Goal: Task Accomplishment & Management: Use online tool/utility

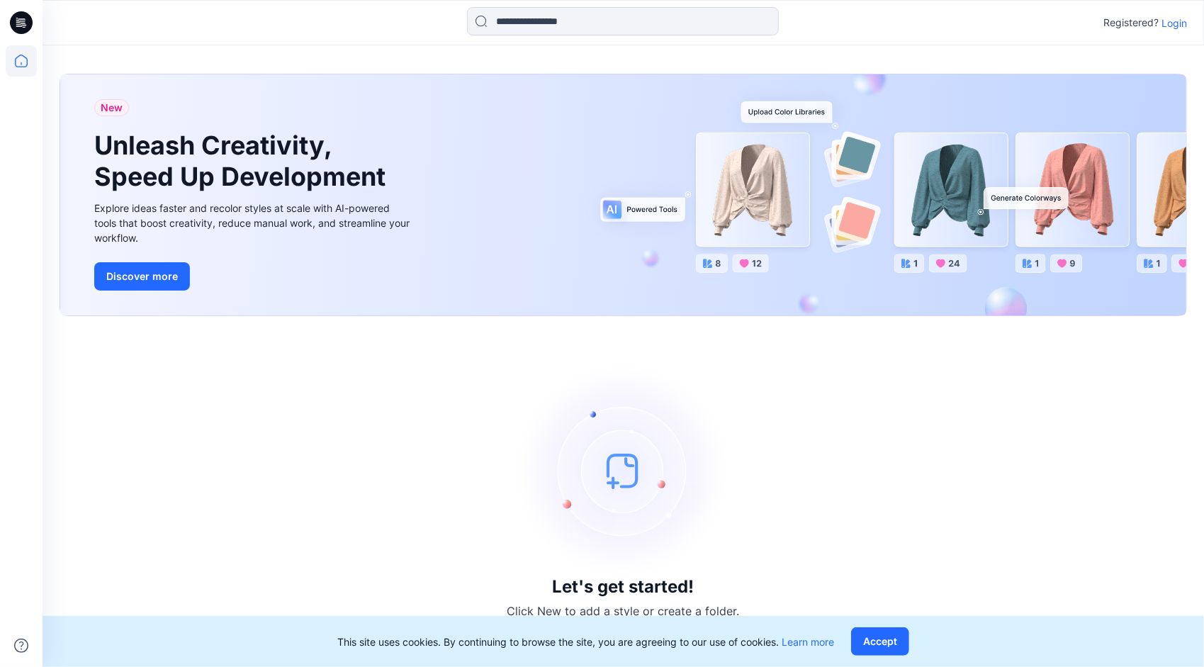
click at [679, 384] on img at bounding box center [623, 470] width 213 height 213
click at [1172, 26] on p "Login" at bounding box center [1174, 23] width 26 height 15
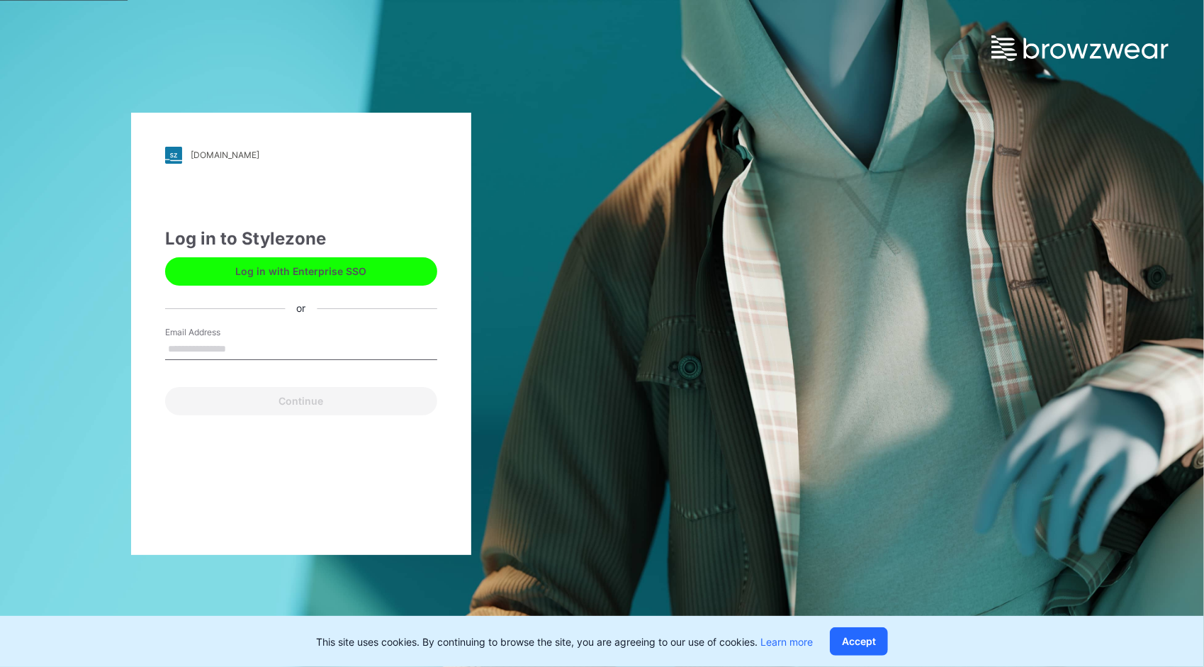
click at [258, 350] on input "Email Address" at bounding box center [301, 349] width 272 height 21
type input "**********"
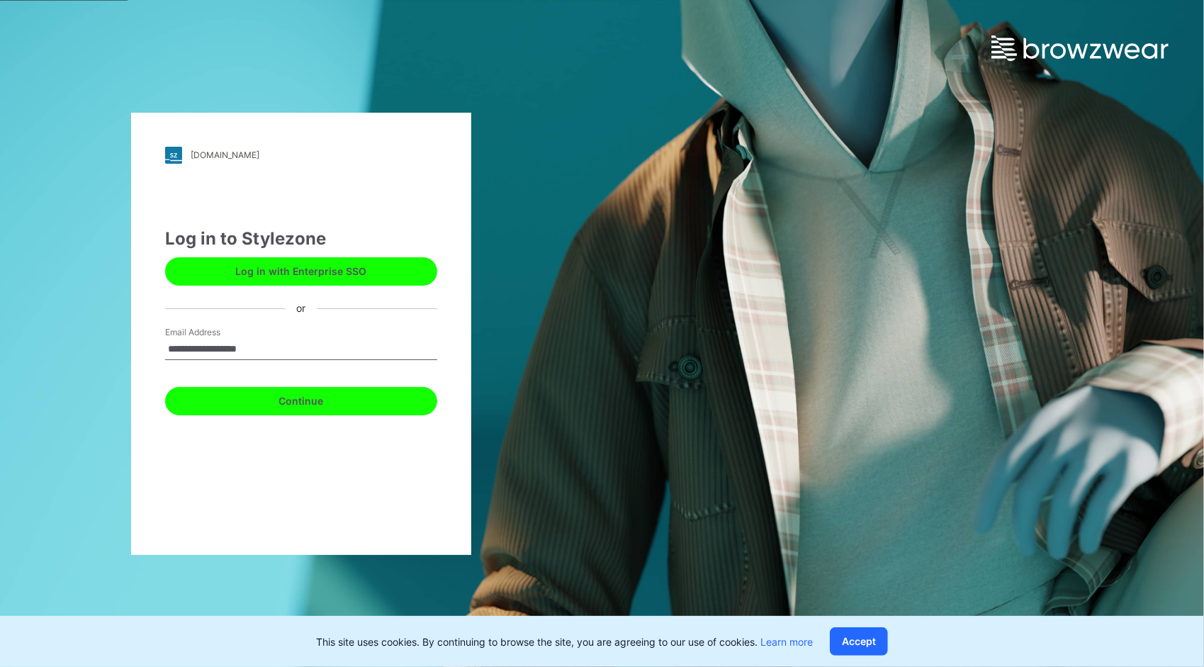
click at [235, 407] on button "Continue" at bounding box center [301, 401] width 272 height 28
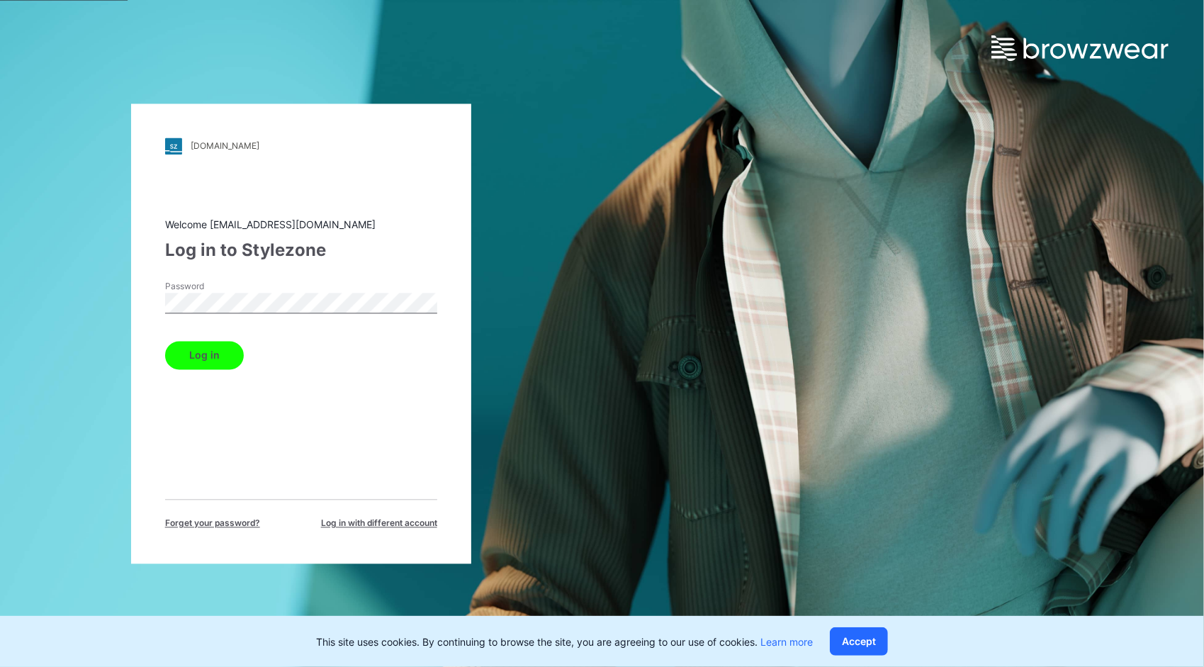
click at [165, 341] on button "Log in" at bounding box center [204, 355] width 79 height 28
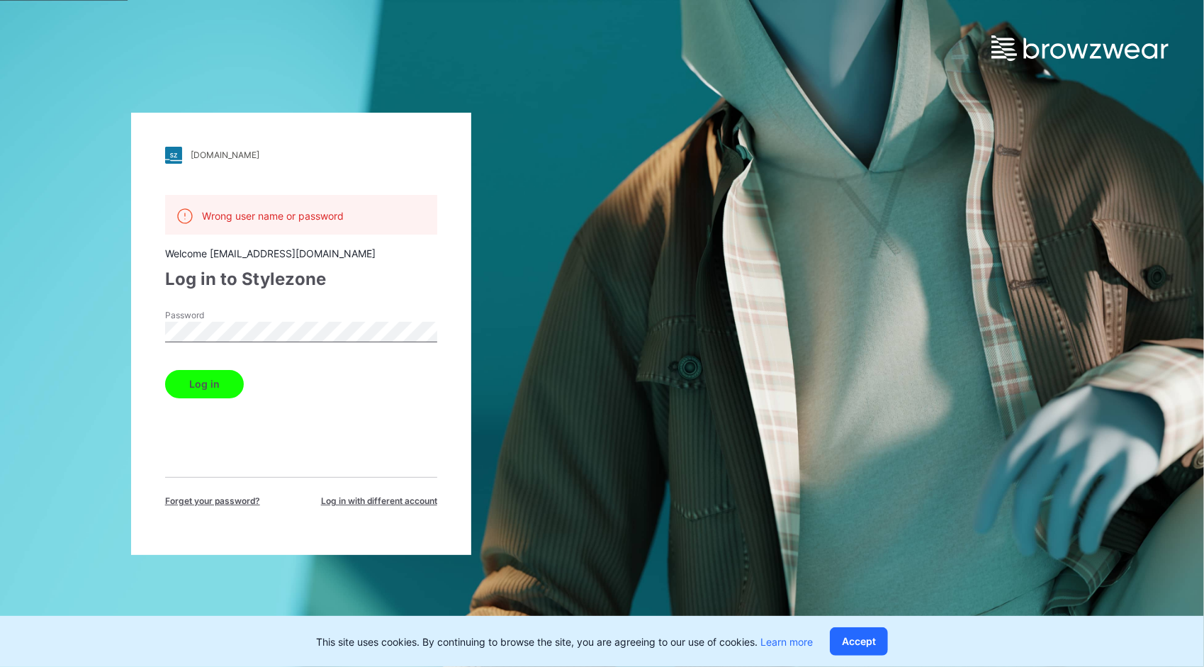
click at [137, 337] on div "[DOMAIN_NAME] Loading... Wrong user name or password Welcome [EMAIL_ADDRESS][DO…" at bounding box center [301, 334] width 340 height 442
click at [165, 370] on button "Log in" at bounding box center [204, 384] width 79 height 28
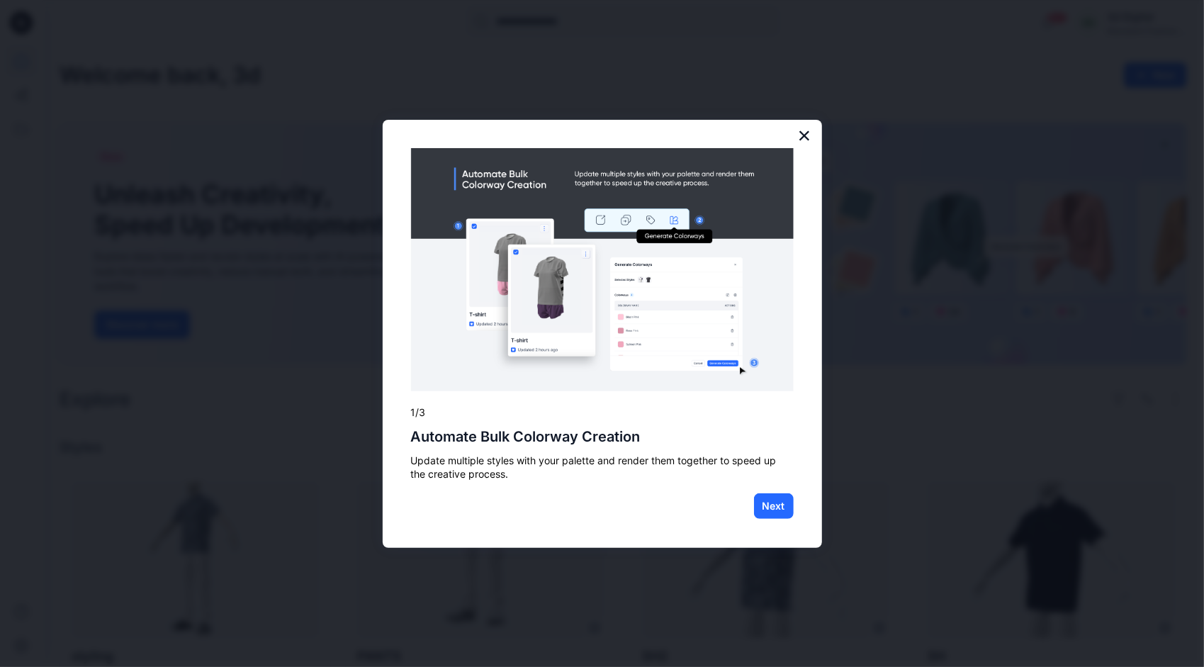
click at [806, 139] on button "×" at bounding box center [804, 135] width 13 height 23
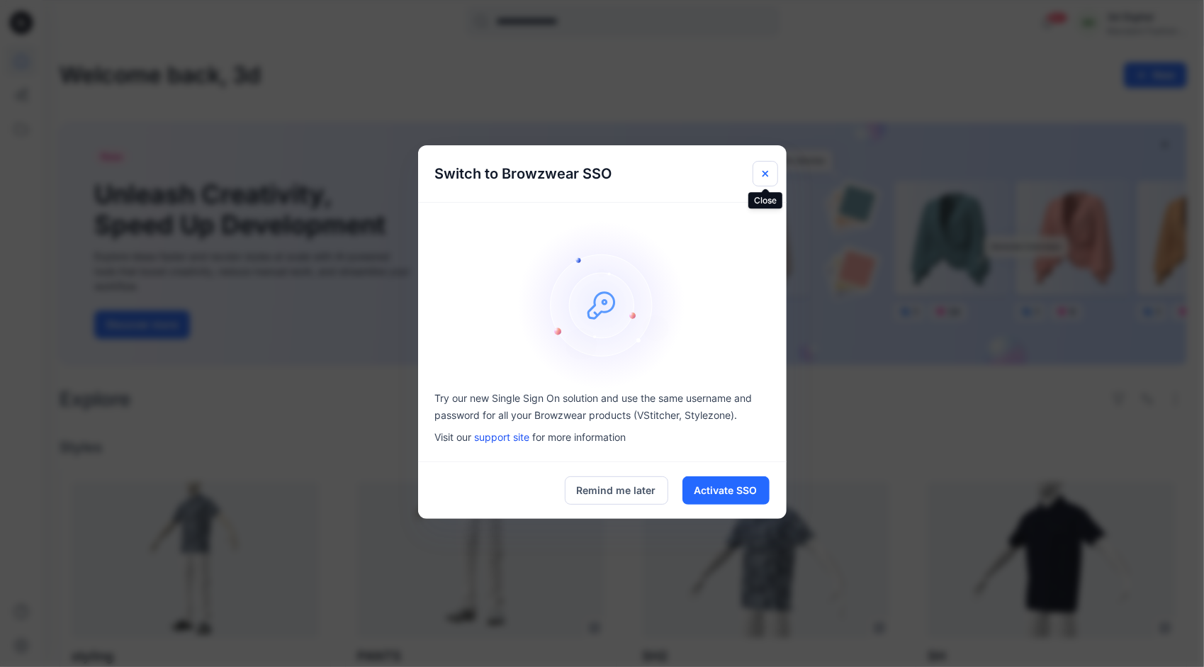
click at [760, 180] on button "Close" at bounding box center [766, 174] width 26 height 26
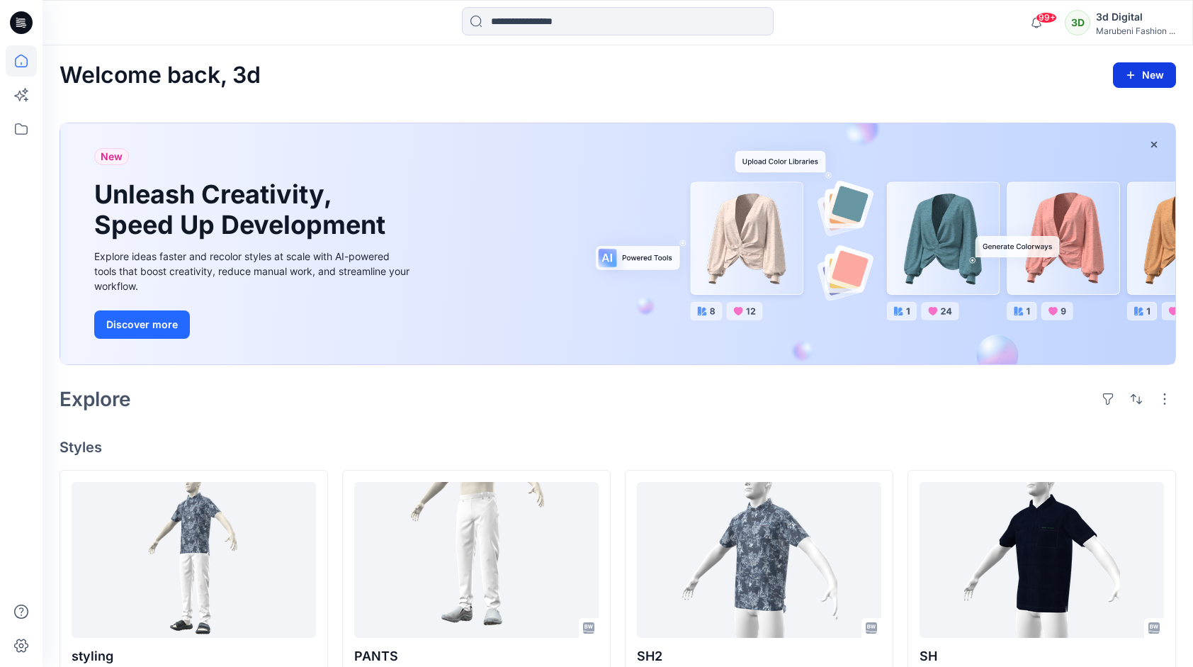
click at [1127, 85] on button "New" at bounding box center [1144, 75] width 63 height 26
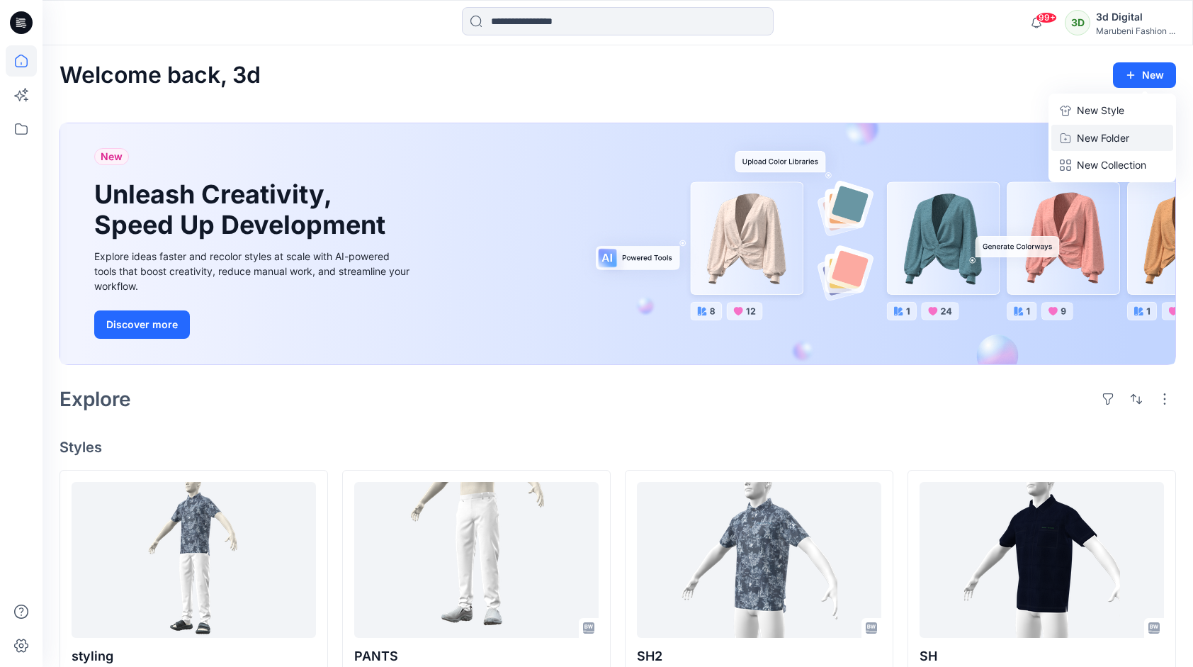
click at [1097, 143] on p "New Folder" at bounding box center [1103, 137] width 52 height 15
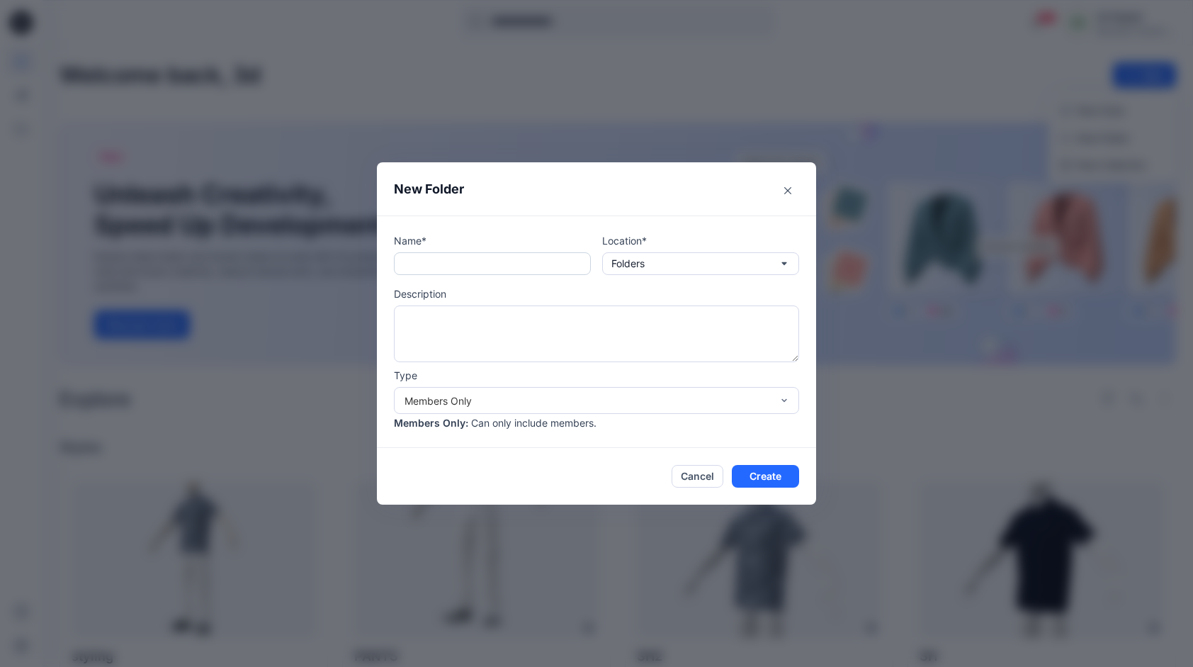
click at [571, 269] on input "text" at bounding box center [492, 263] width 197 height 23
type input "*"
type input "**********"
click at [554, 397] on div "Members Only" at bounding box center [588, 400] width 367 height 15
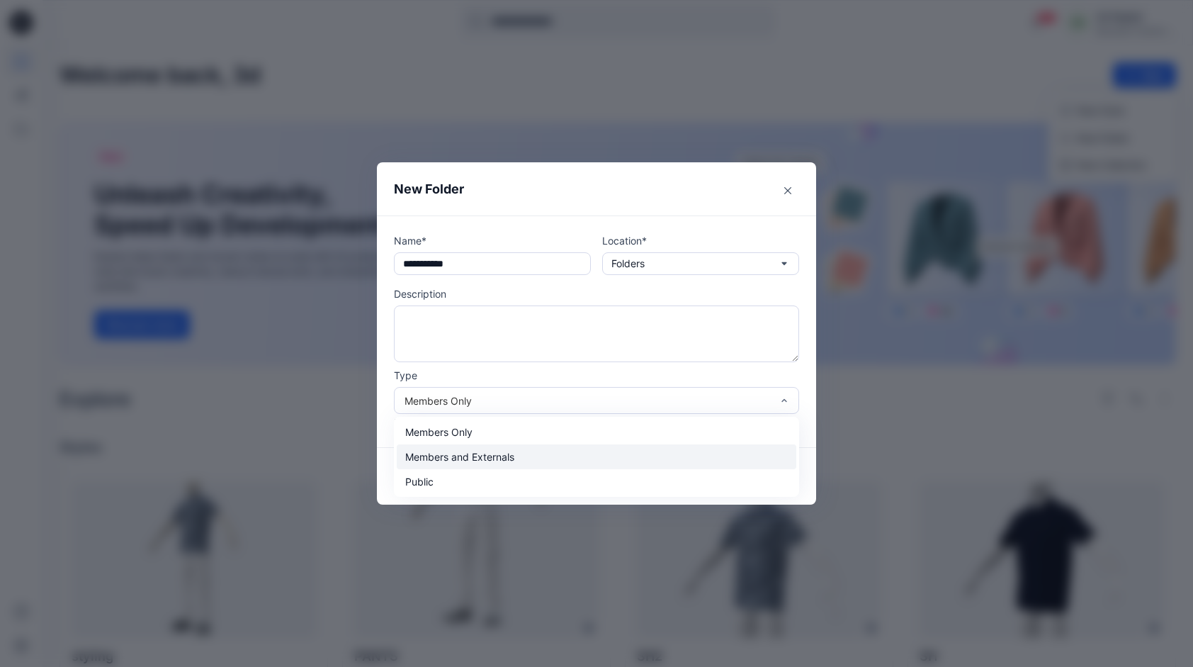
click at [522, 454] on div "Members and Externals" at bounding box center [597, 456] width 400 height 25
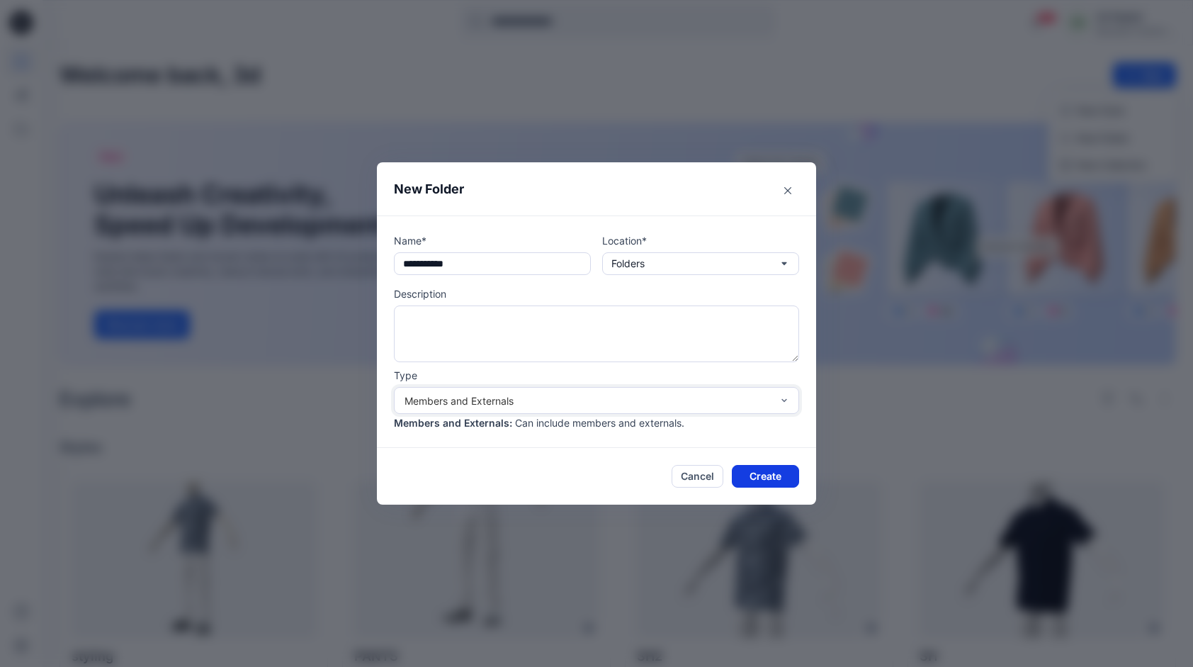
click at [759, 476] on button "Create" at bounding box center [765, 476] width 67 height 23
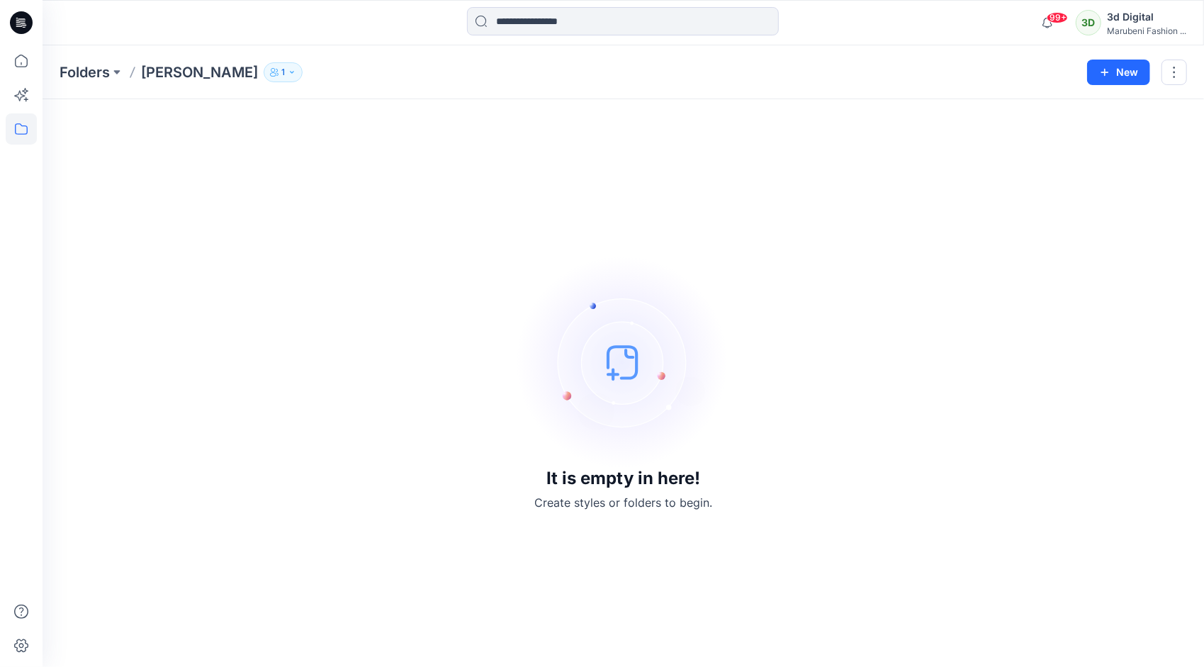
click at [764, 465] on div "It is empty in here! Create styles or folders to begin." at bounding box center [623, 383] width 1127 height 534
click at [28, 61] on icon at bounding box center [21, 60] width 31 height 31
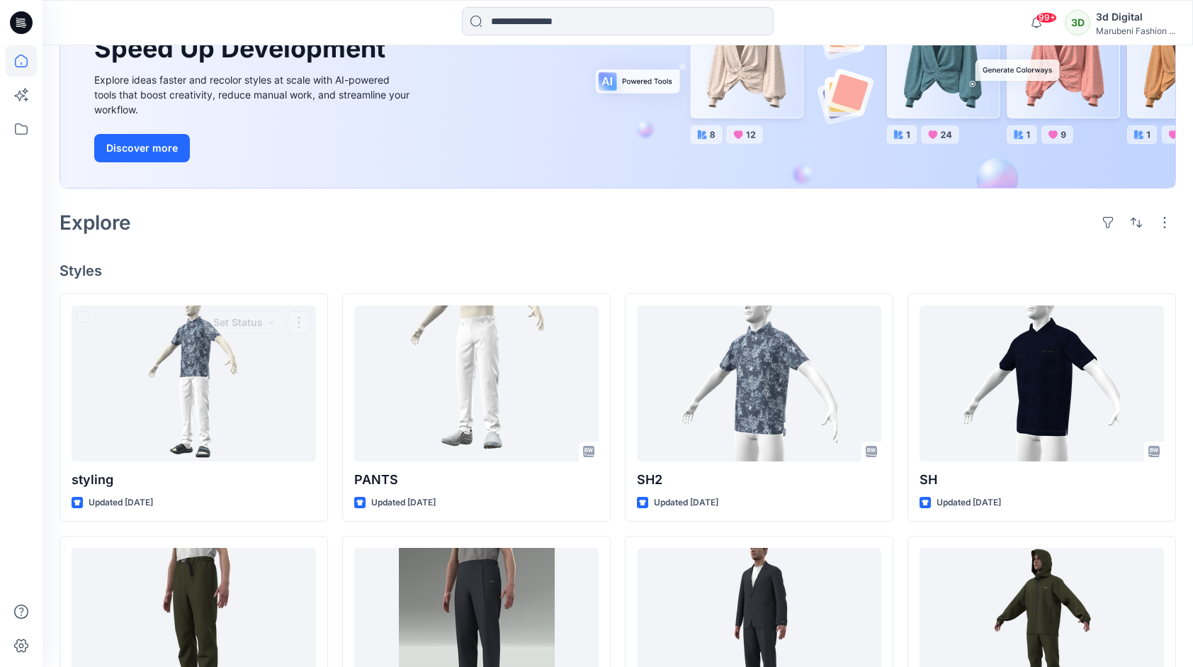
scroll to position [142, 0]
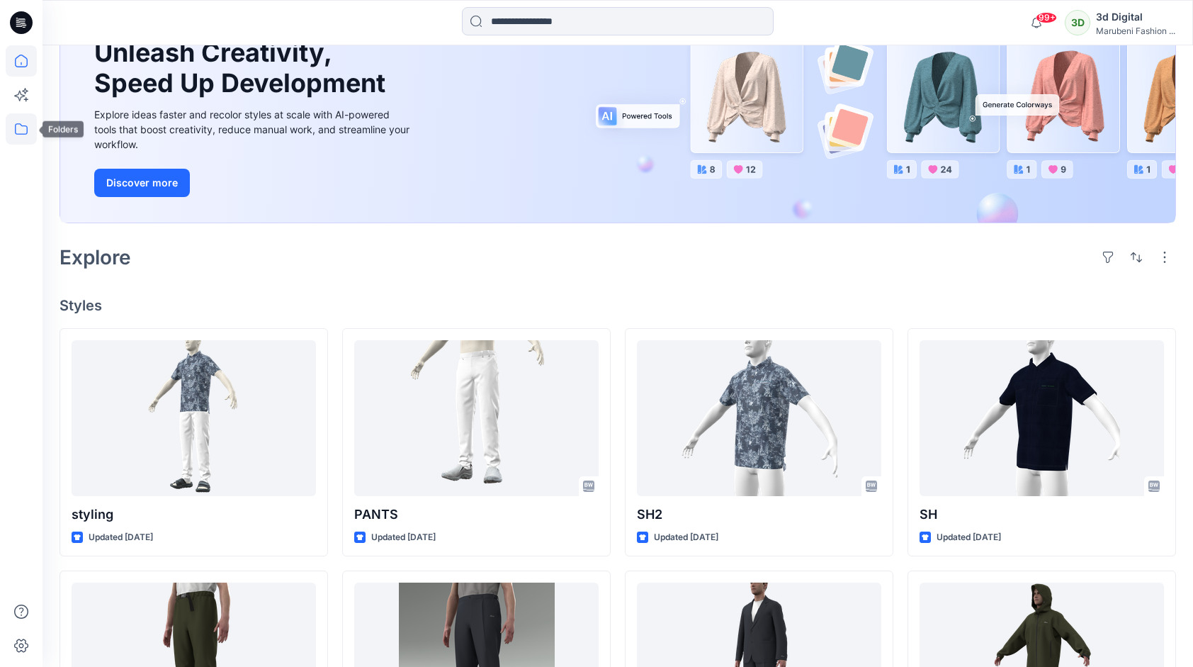
click at [23, 124] on icon at bounding box center [21, 128] width 31 height 31
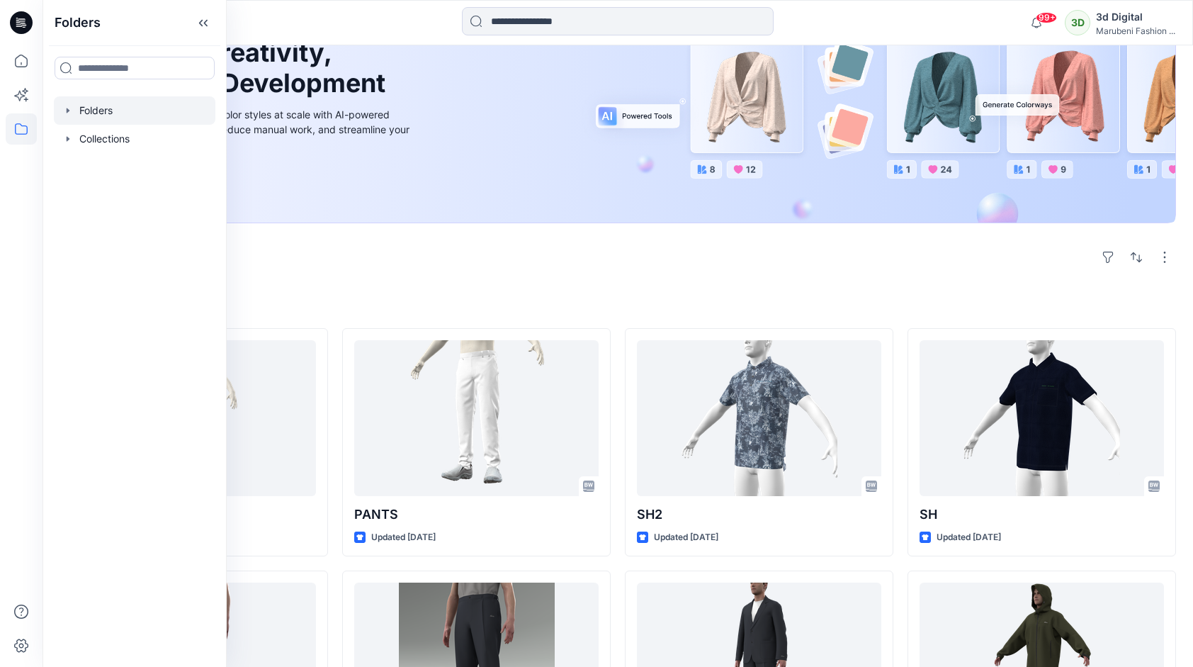
click at [65, 108] on icon "button" at bounding box center [67, 110] width 11 height 11
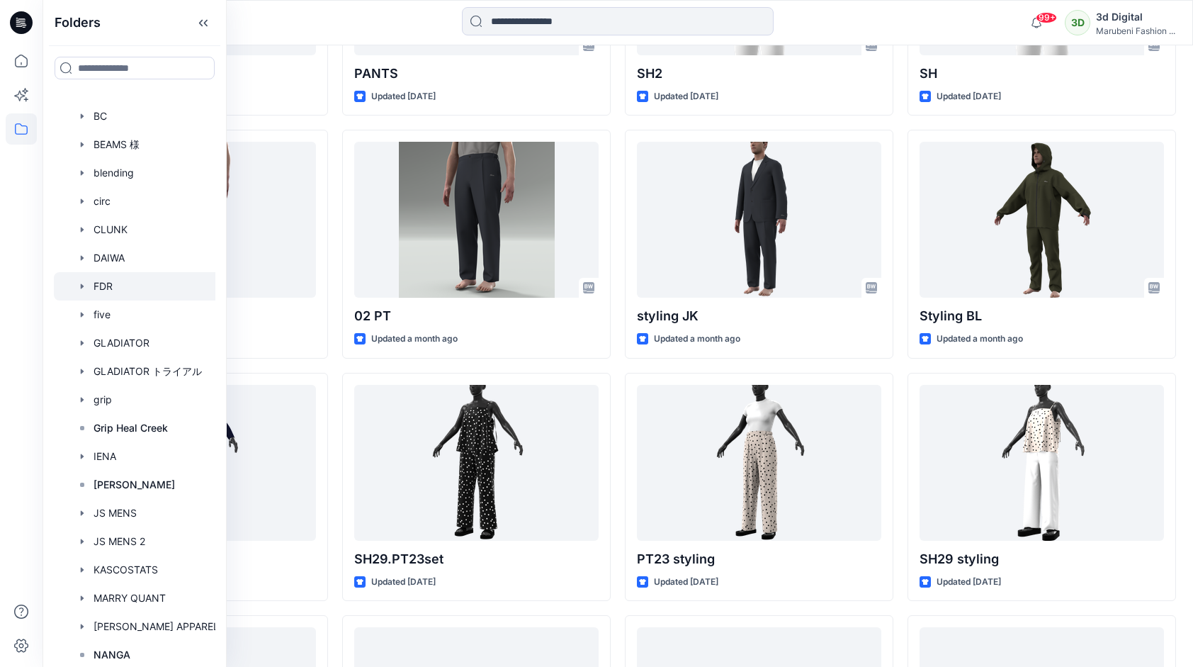
scroll to position [0, 0]
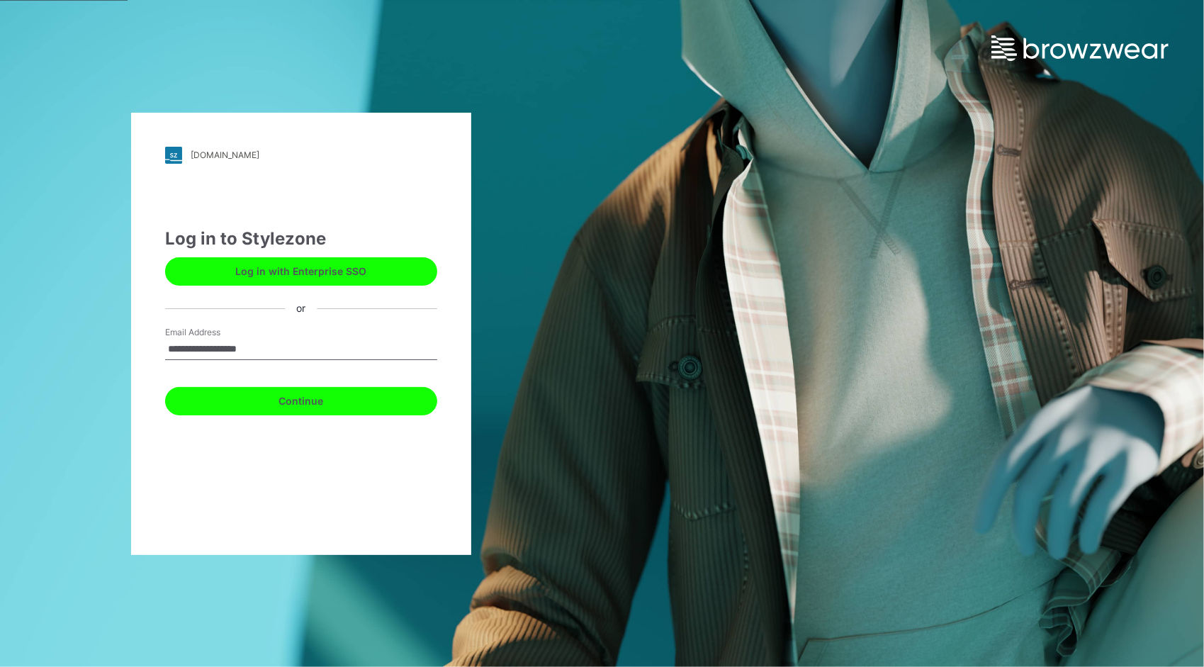
click at [336, 412] on button "Continue" at bounding box center [301, 401] width 272 height 28
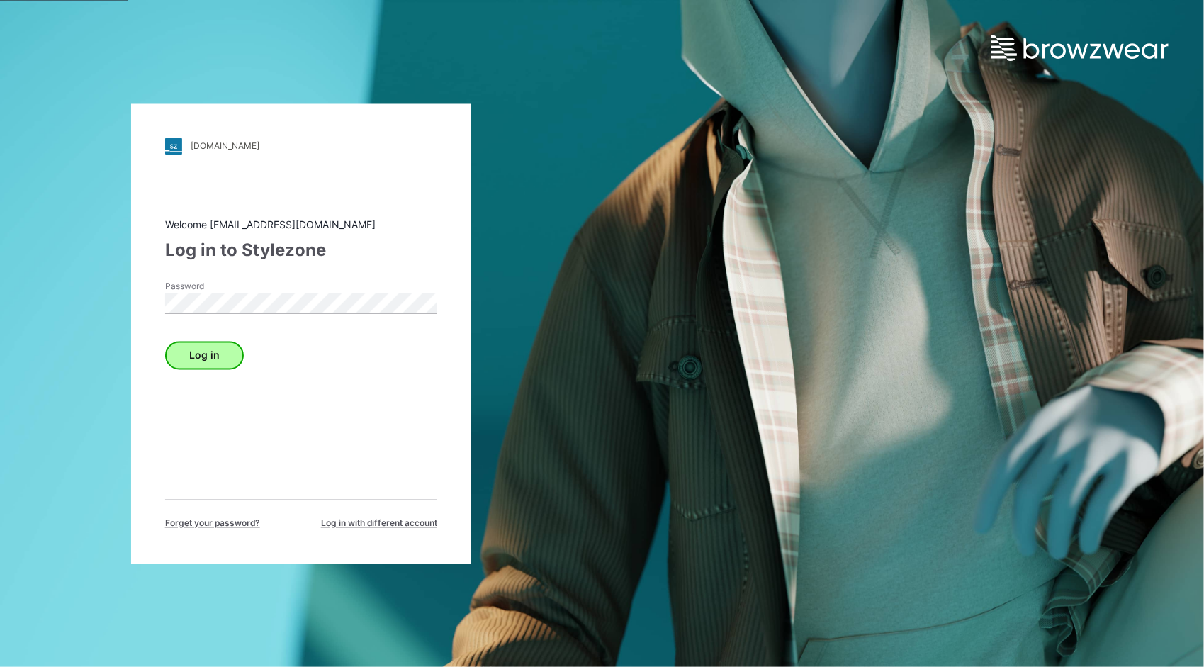
drag, startPoint x: 238, startPoint y: 367, endPoint x: 231, endPoint y: 362, distance: 8.6
click at [237, 367] on div "Log in" at bounding box center [301, 352] width 272 height 34
click at [231, 361] on button "Log in" at bounding box center [204, 355] width 79 height 28
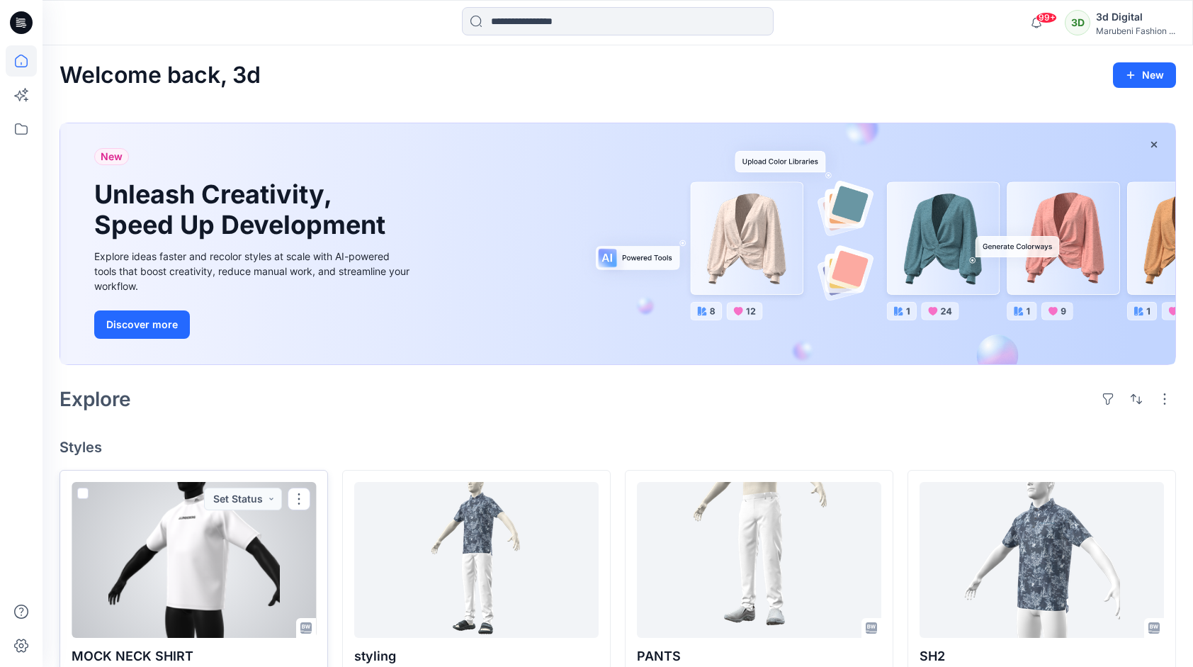
click at [182, 540] on div at bounding box center [194, 560] width 244 height 156
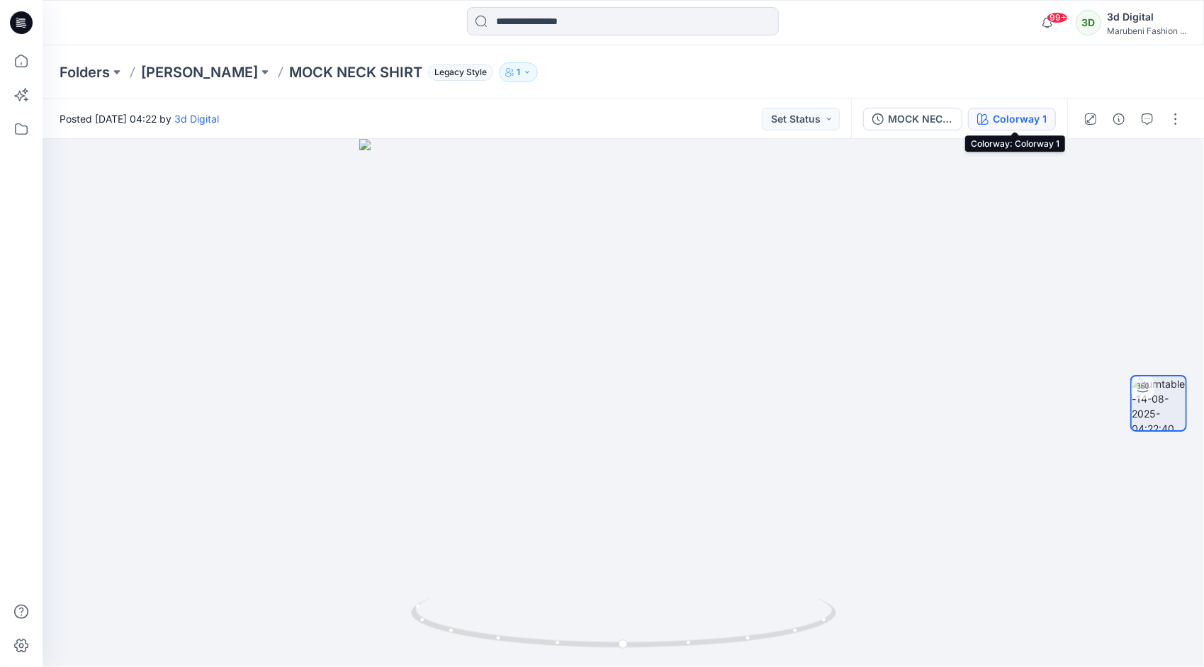
click at [1004, 122] on div "Colorway 1" at bounding box center [1020, 119] width 54 height 16
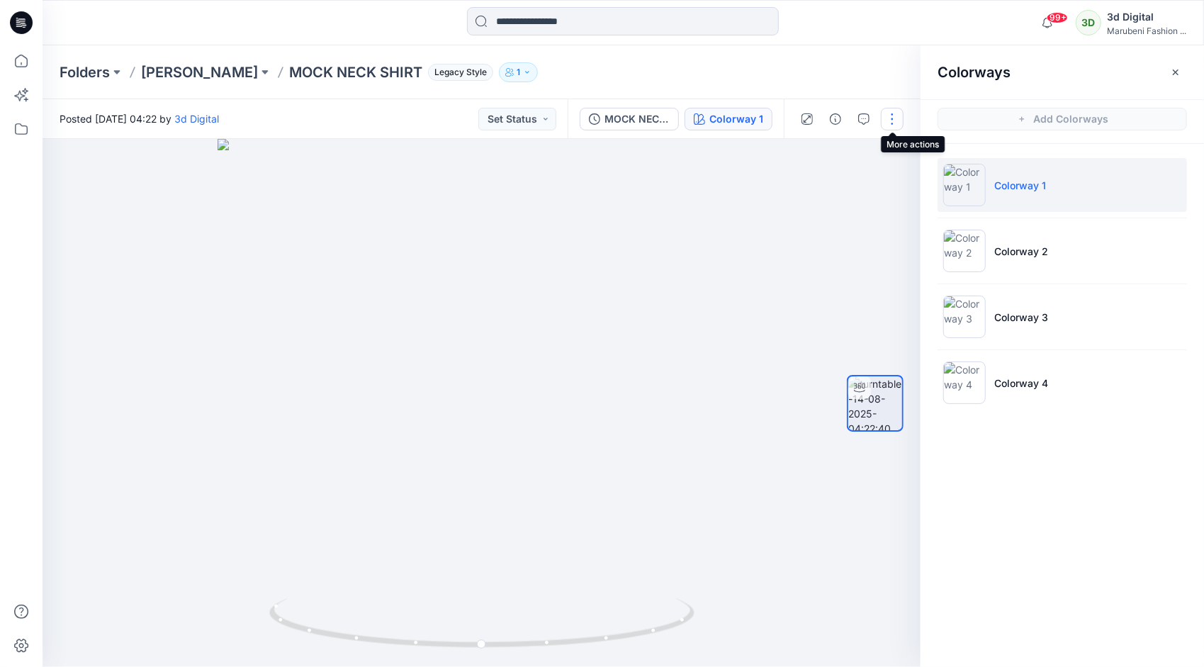
click at [886, 122] on button "button" at bounding box center [892, 119] width 23 height 23
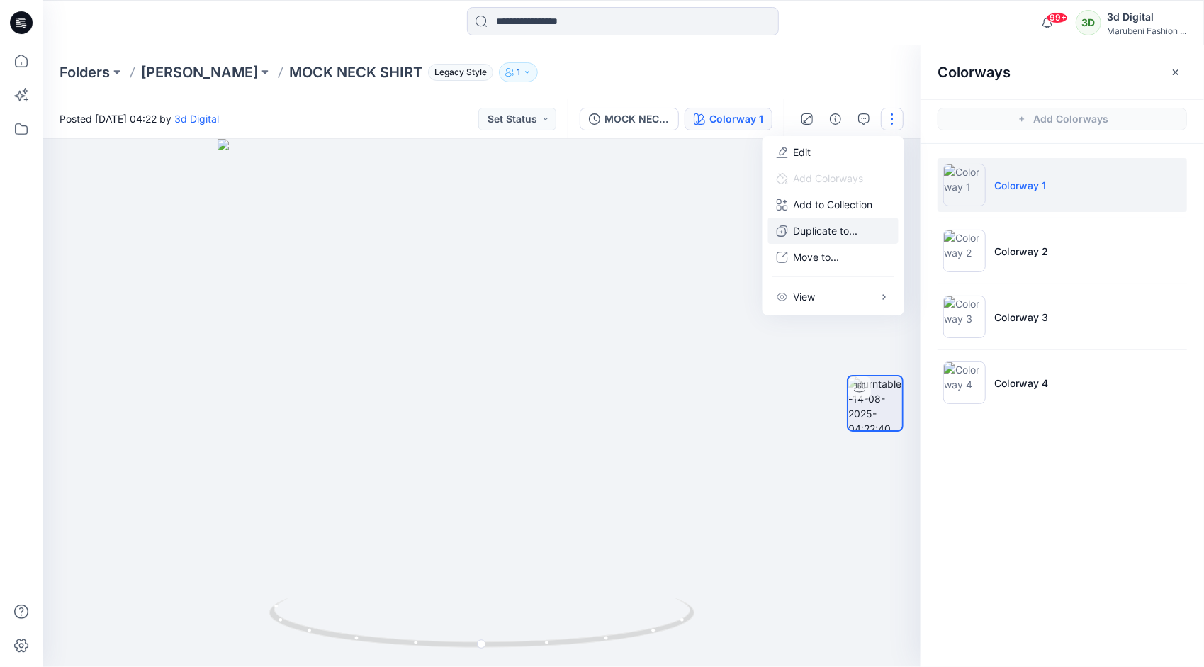
click at [847, 235] on p "Duplicate to..." at bounding box center [826, 230] width 64 height 15
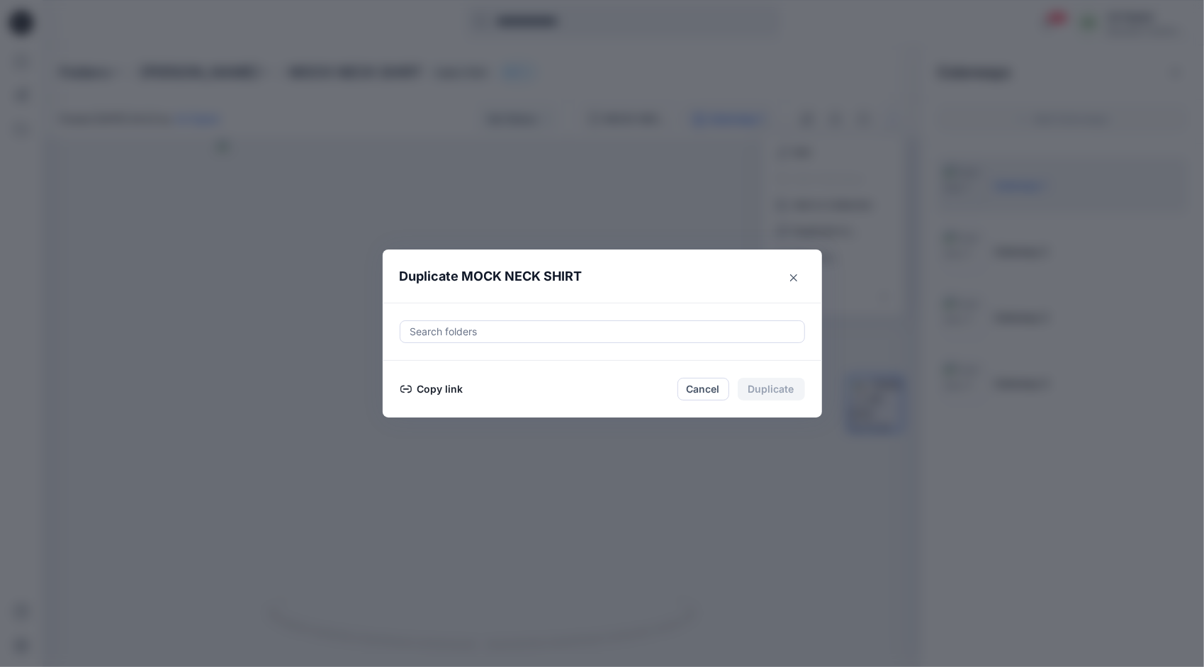
click at [450, 393] on button "Copy link" at bounding box center [432, 389] width 64 height 17
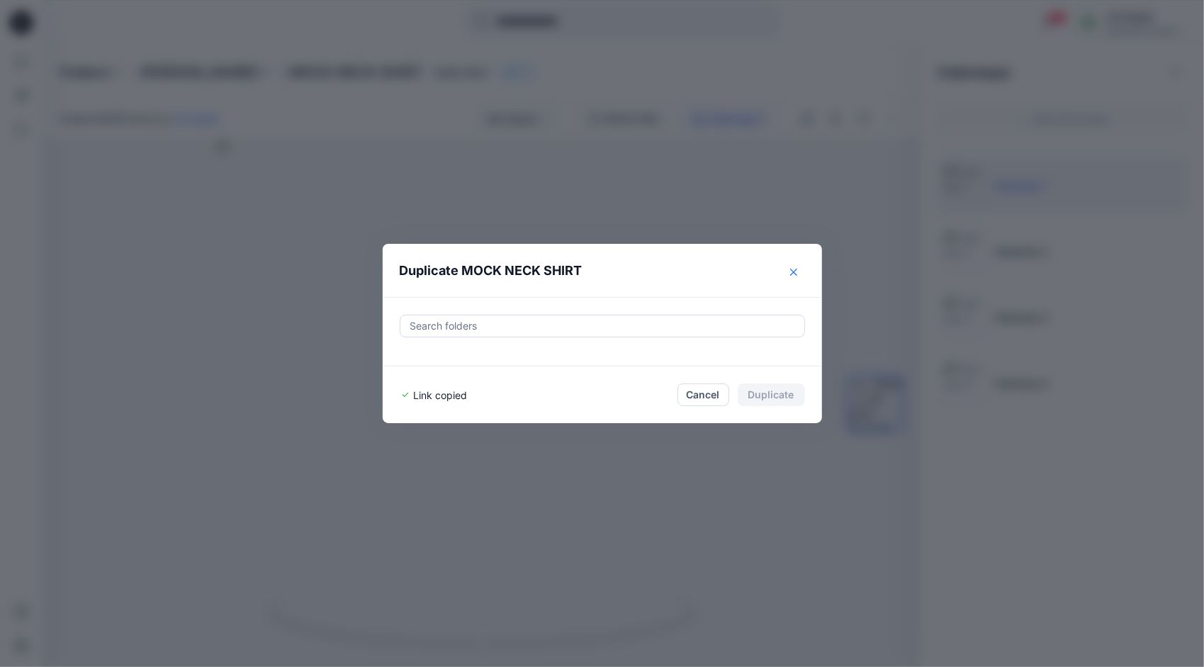
click at [789, 275] on button "Close" at bounding box center [793, 272] width 23 height 23
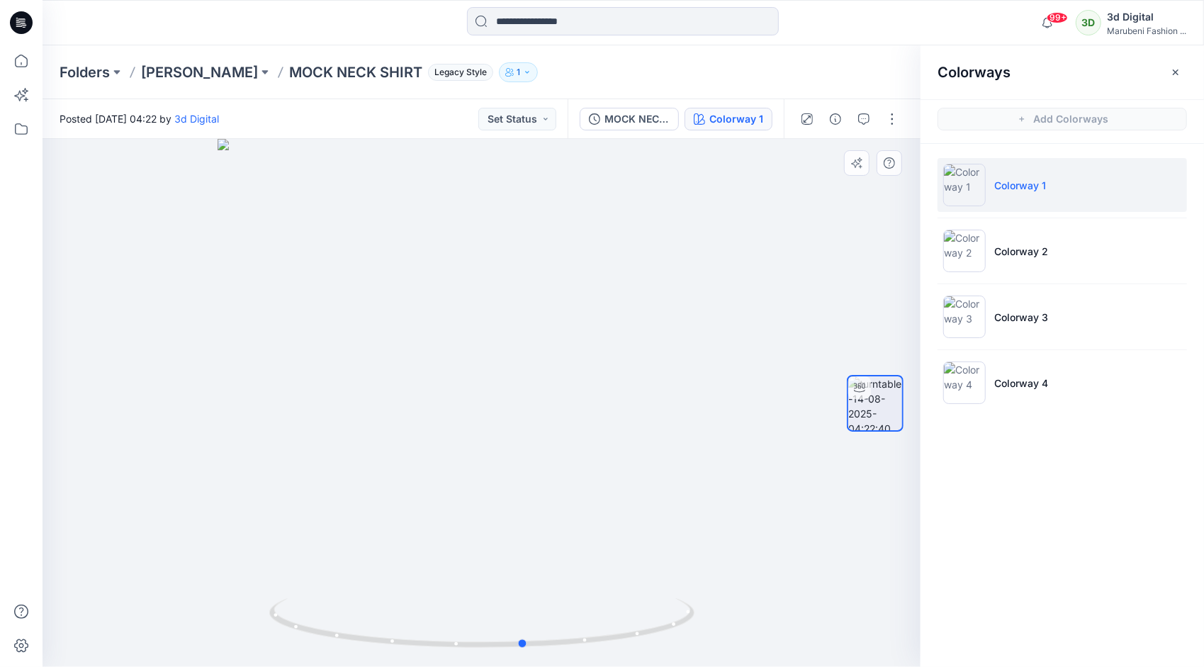
drag, startPoint x: 758, startPoint y: 312, endPoint x: 796, endPoint y: 360, distance: 61.1
click at [801, 351] on div at bounding box center [482, 403] width 878 height 528
click at [709, 400] on div at bounding box center [482, 403] width 878 height 528
